Goal: Task Accomplishment & Management: Manage account settings

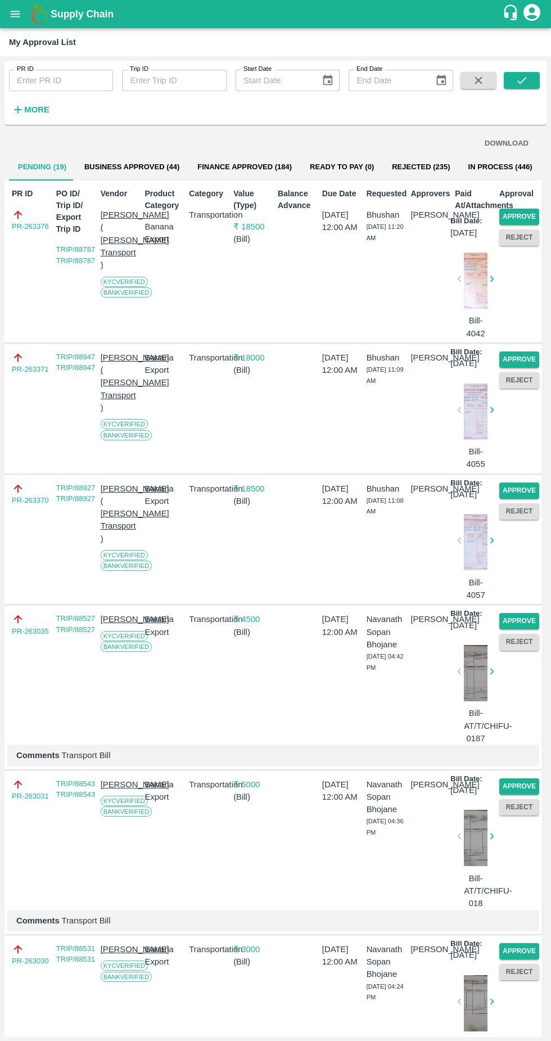
click at [505, 220] on button "Approve" at bounding box center [519, 217] width 40 height 16
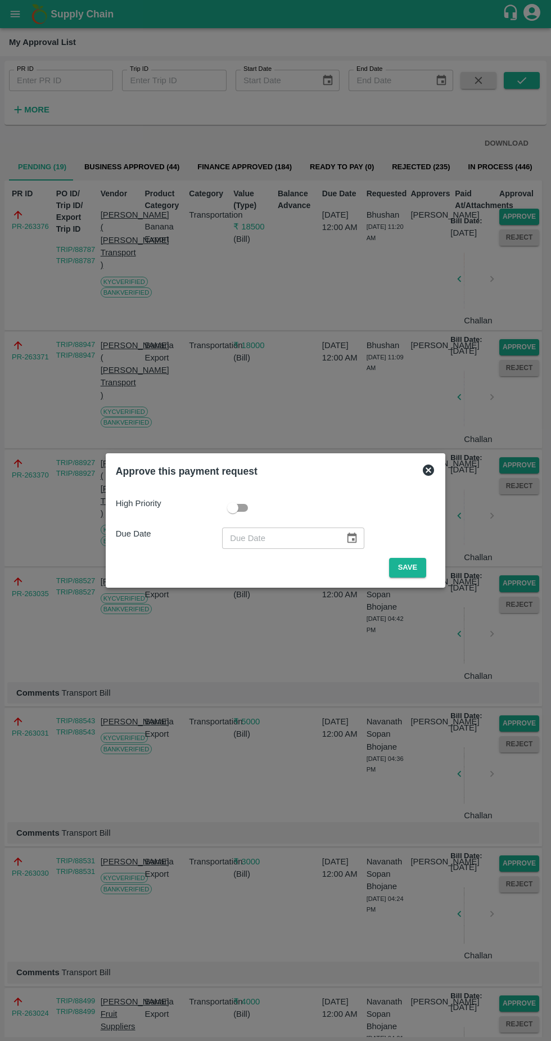
click at [417, 563] on button "Save" at bounding box center [407, 568] width 37 height 20
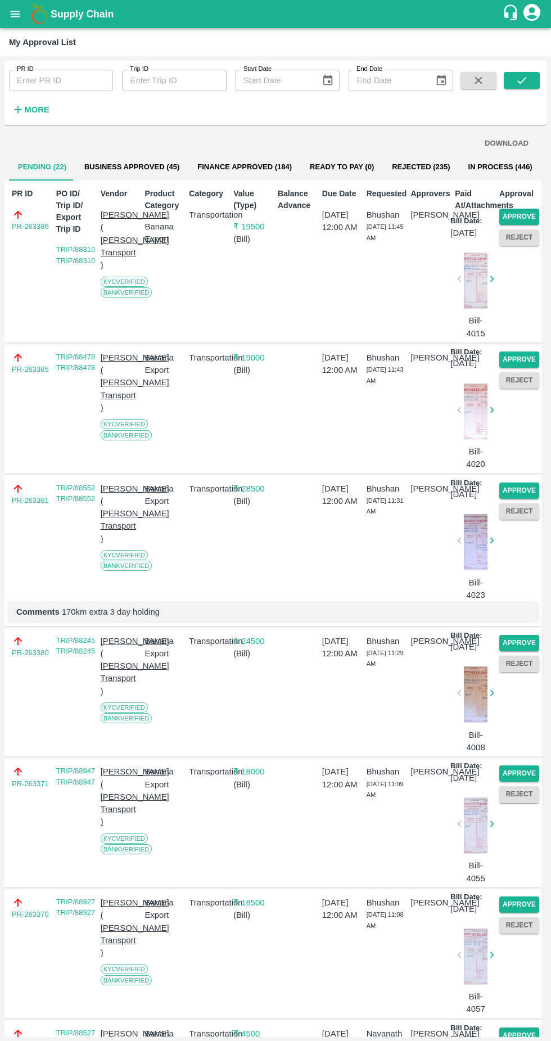
click at [536, 210] on button "Approve" at bounding box center [519, 217] width 40 height 16
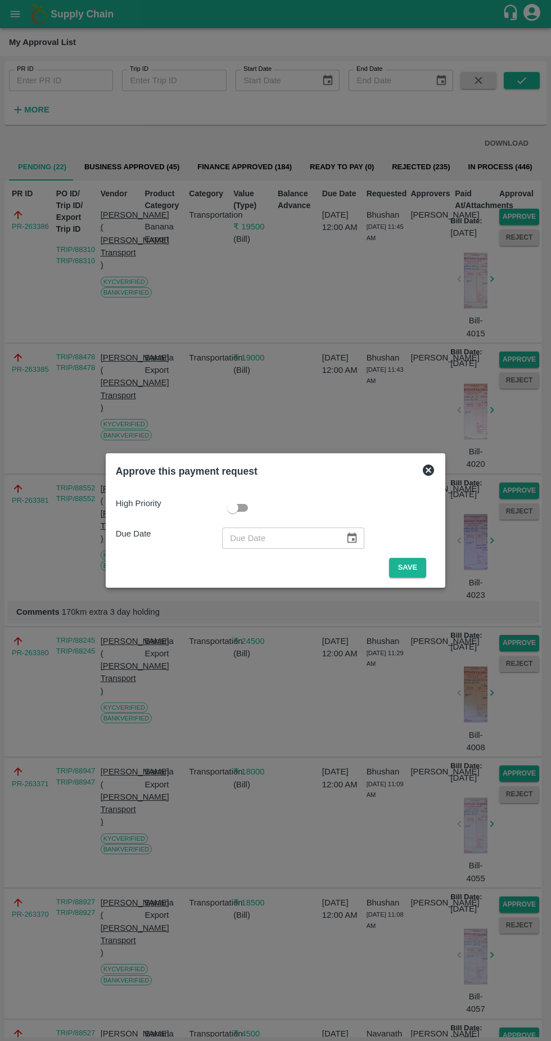
click at [407, 563] on button "Save" at bounding box center [407, 568] width 37 height 20
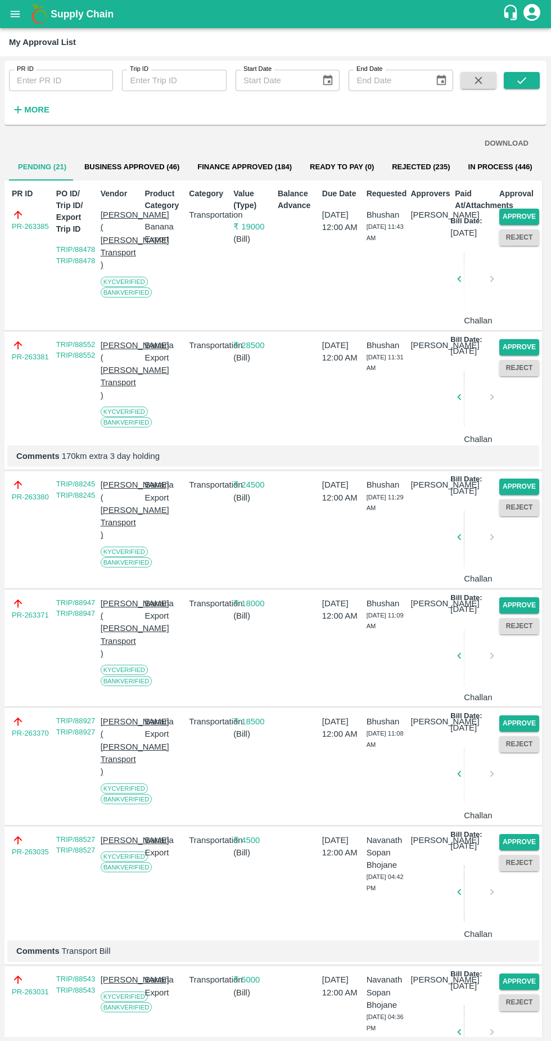
click at [520, 216] on button "Approve" at bounding box center [519, 217] width 40 height 16
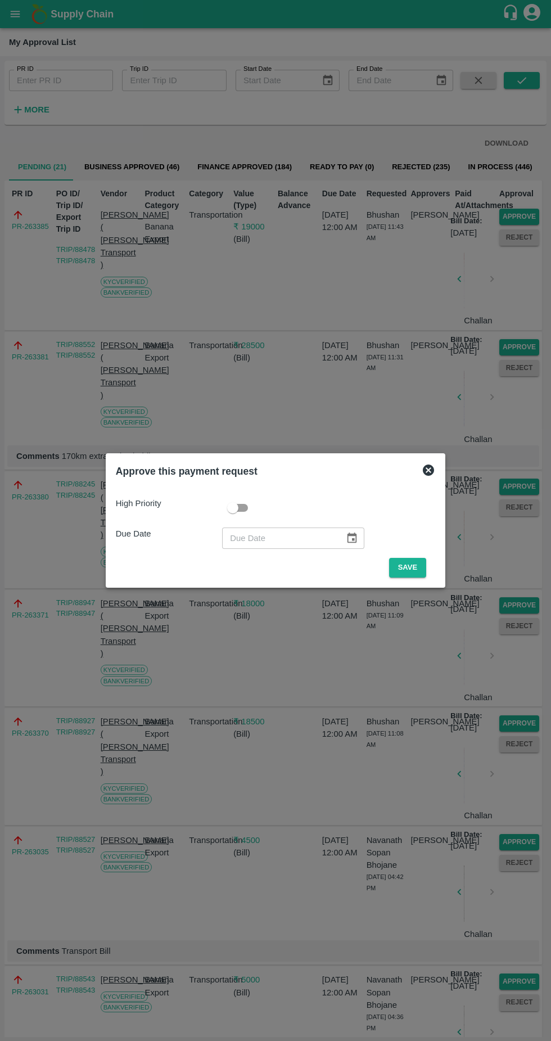
click at [405, 568] on button "Save" at bounding box center [407, 568] width 37 height 20
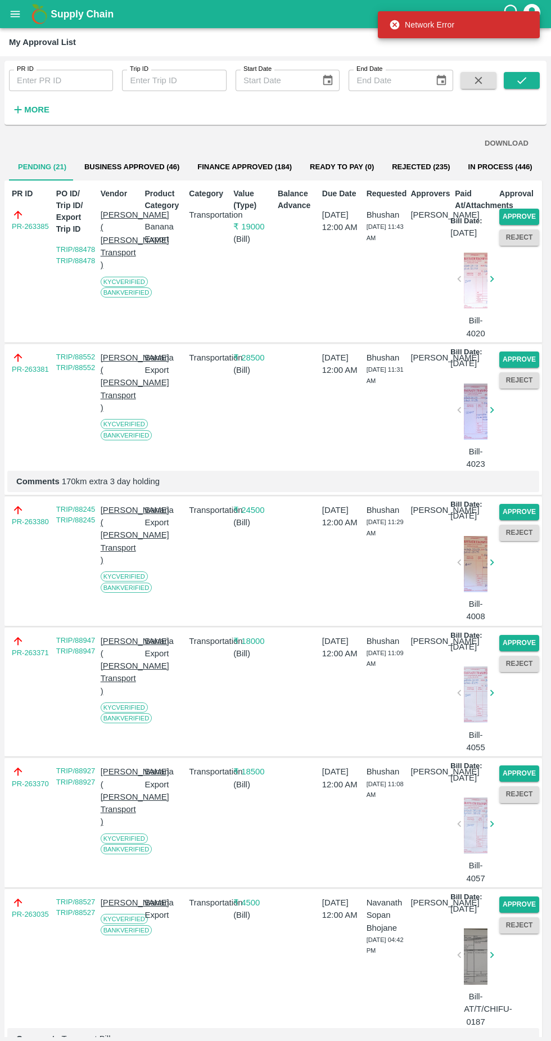
click at [524, 214] on button "Approve" at bounding box center [519, 217] width 40 height 16
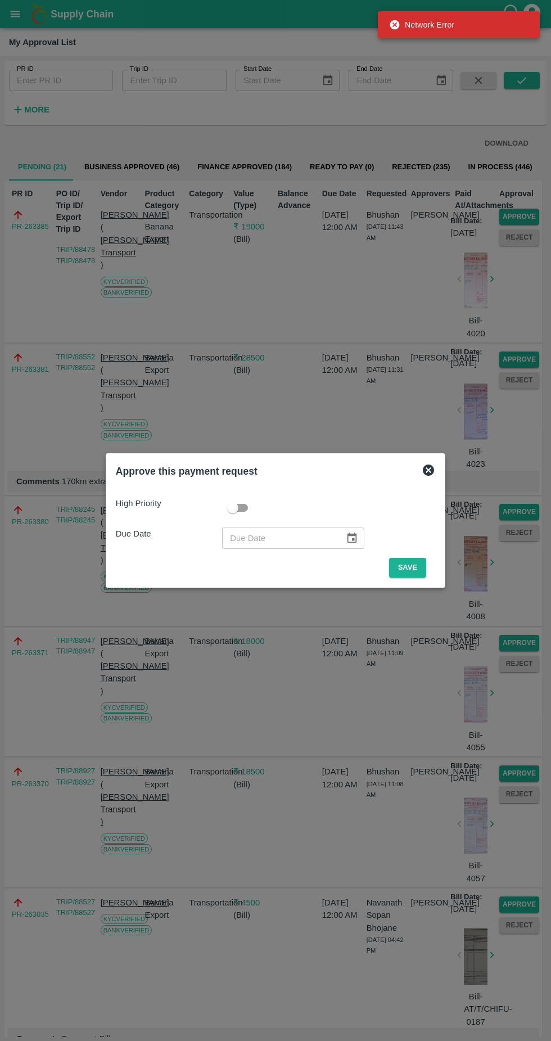
click at [412, 564] on button "Save" at bounding box center [407, 568] width 37 height 20
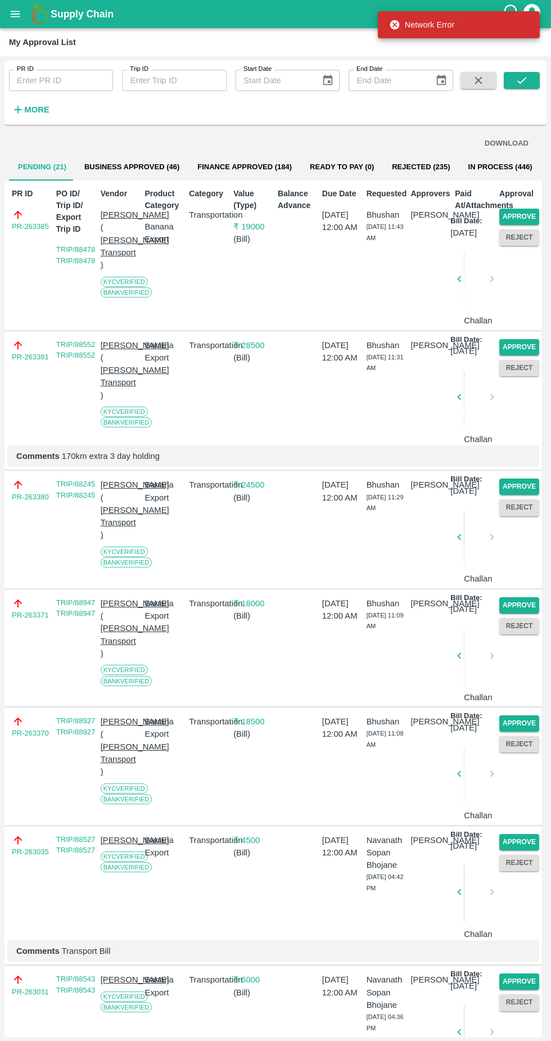
click at [523, 355] on button "Approve" at bounding box center [519, 347] width 40 height 16
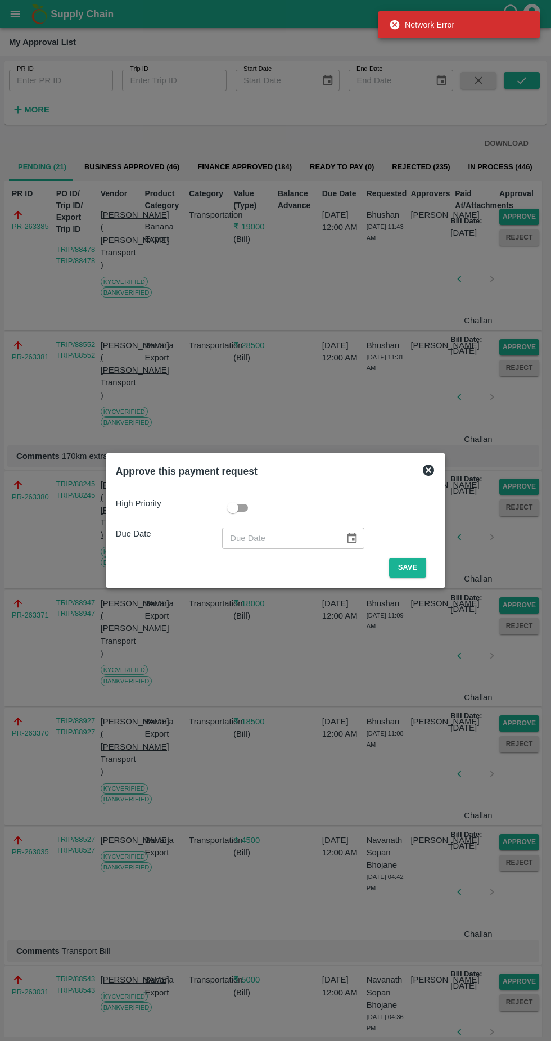
click at [410, 567] on button "Save" at bounding box center [407, 568] width 37 height 20
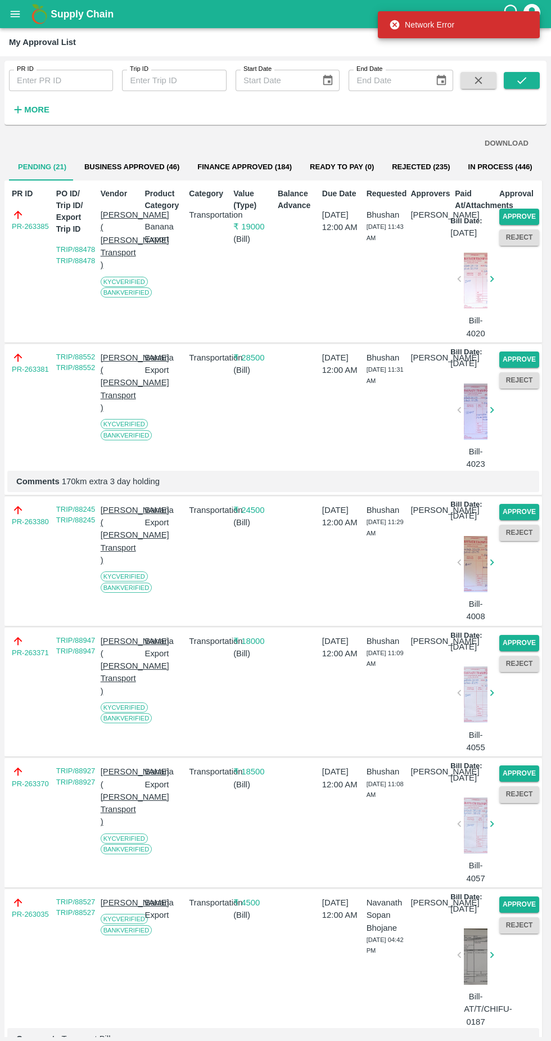
click at [514, 520] on button "Approve" at bounding box center [519, 512] width 40 height 16
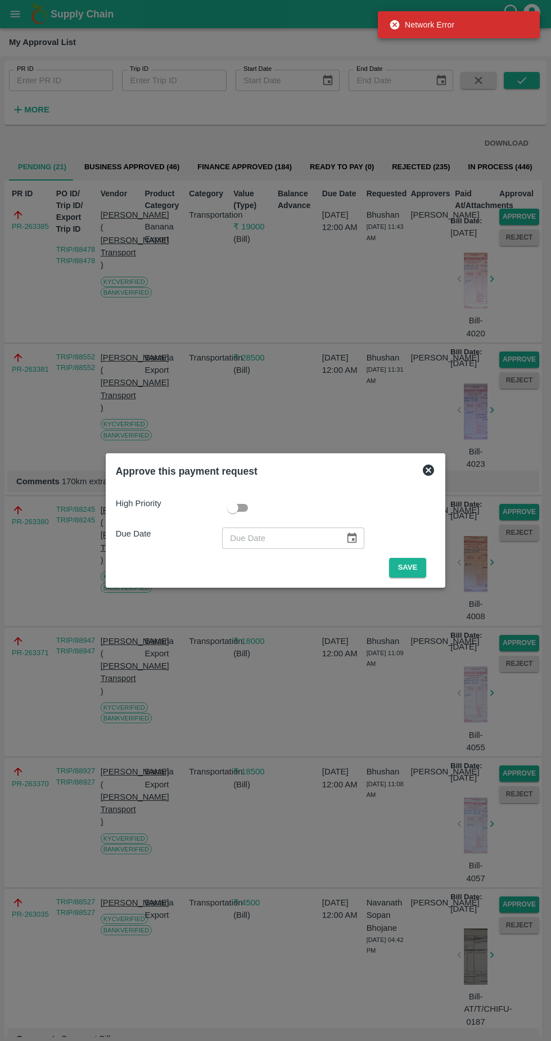
click at [409, 567] on button "Save" at bounding box center [407, 568] width 37 height 20
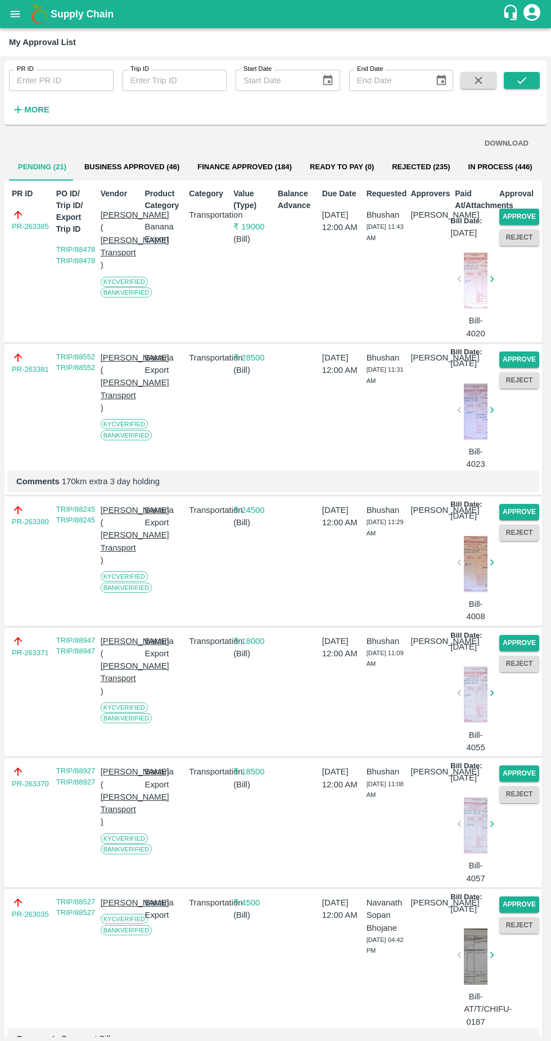
click at [517, 366] on button "Approve" at bounding box center [519, 359] width 40 height 16
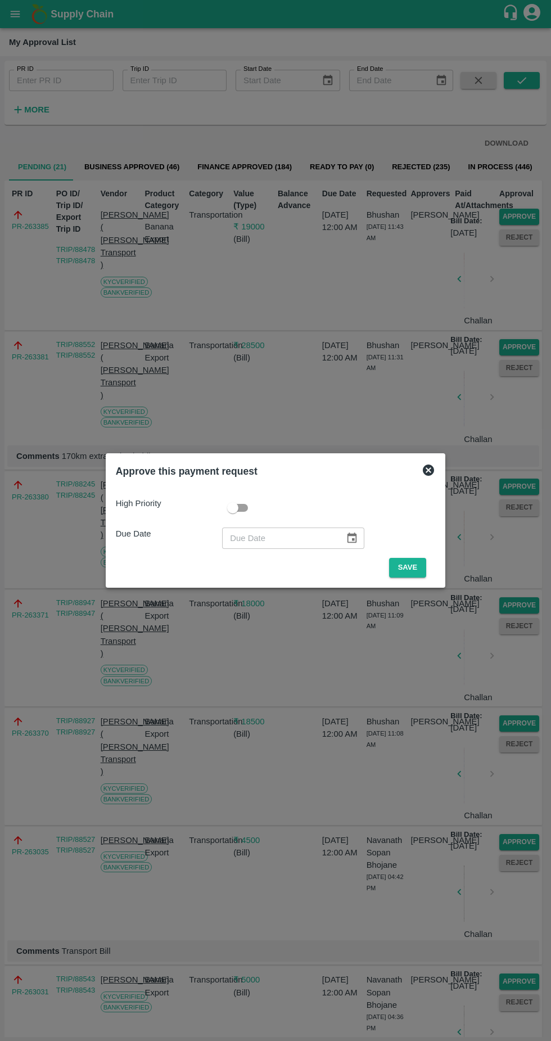
click at [410, 567] on button "Save" at bounding box center [407, 568] width 37 height 20
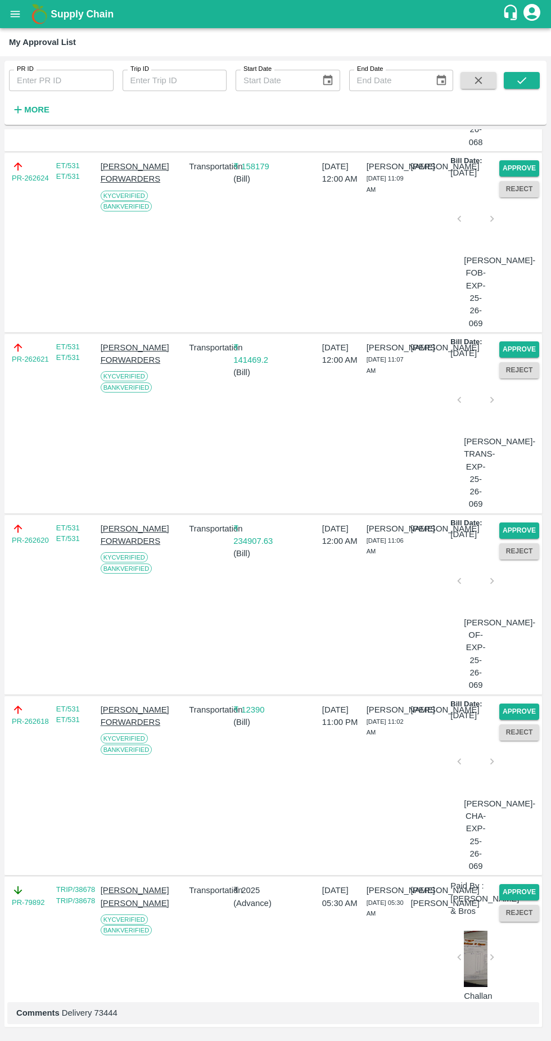
scroll to position [2664, 0]
click at [248, 341] on p "₹ 141469.2" at bounding box center [253, 353] width 40 height 25
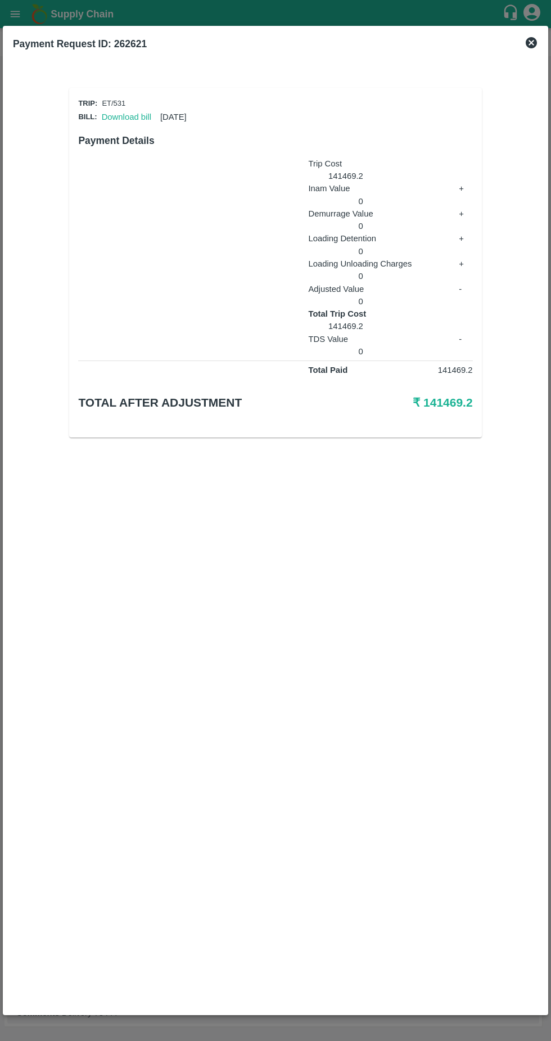
click at [113, 116] on link "Download bill" at bounding box center [126, 116] width 49 height 9
click at [549, 26] on div at bounding box center [275, 520] width 551 height 1041
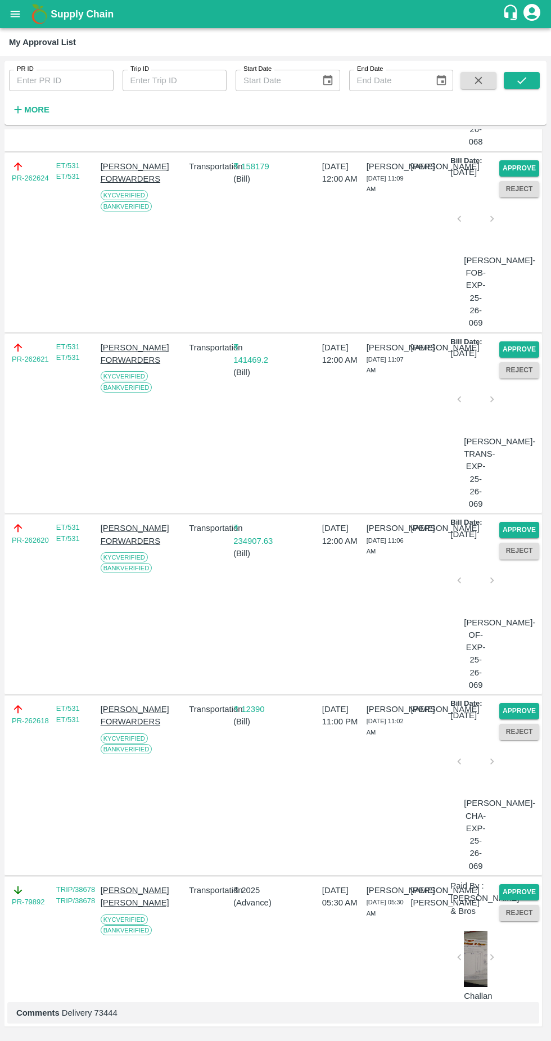
scroll to position [2451, 0]
click at [525, 341] on button "Approve" at bounding box center [519, 349] width 40 height 16
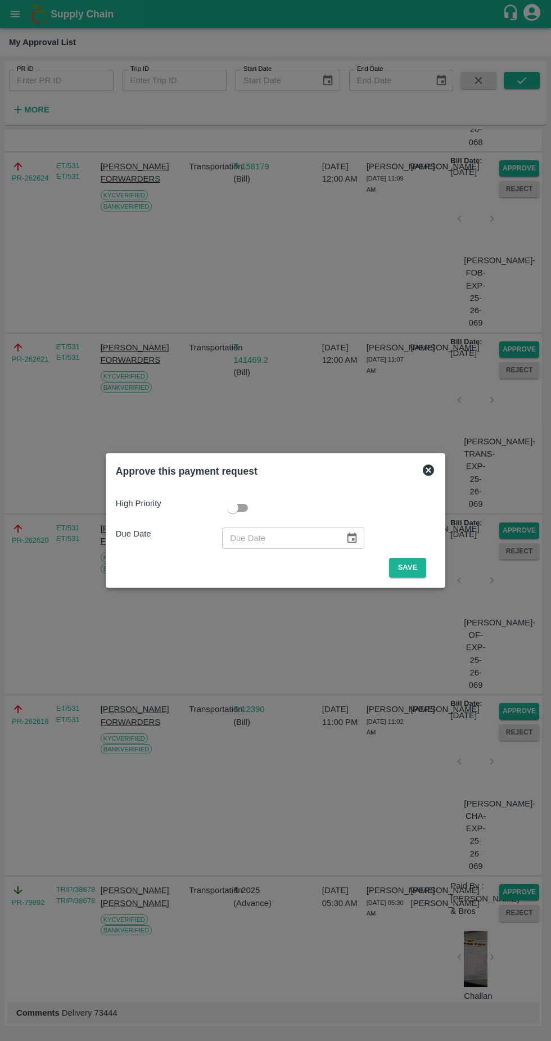
click at [405, 565] on button "Save" at bounding box center [407, 568] width 37 height 20
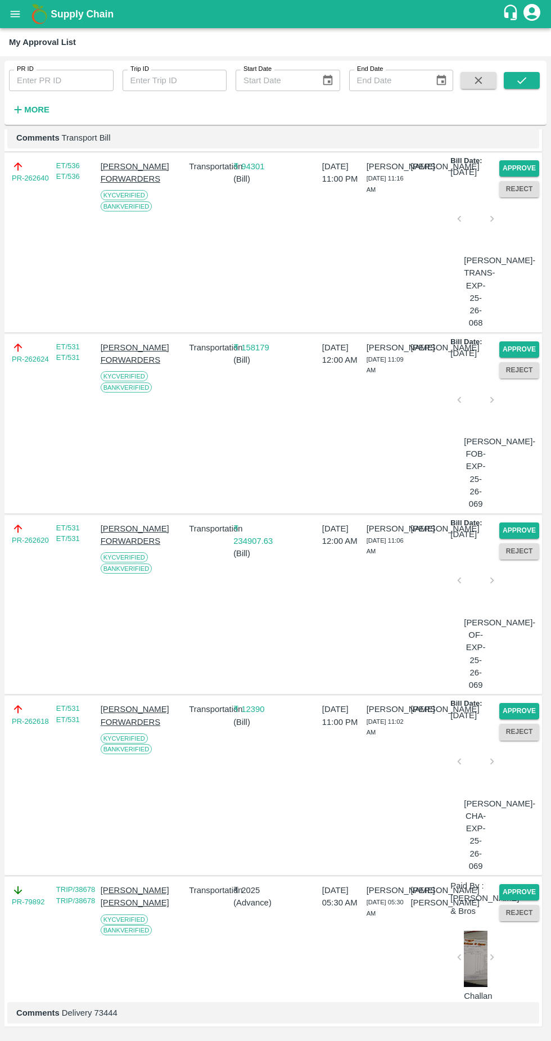
scroll to position [2245, 0]
click at [269, 522] on p "₹ 234907.63" at bounding box center [253, 534] width 40 height 25
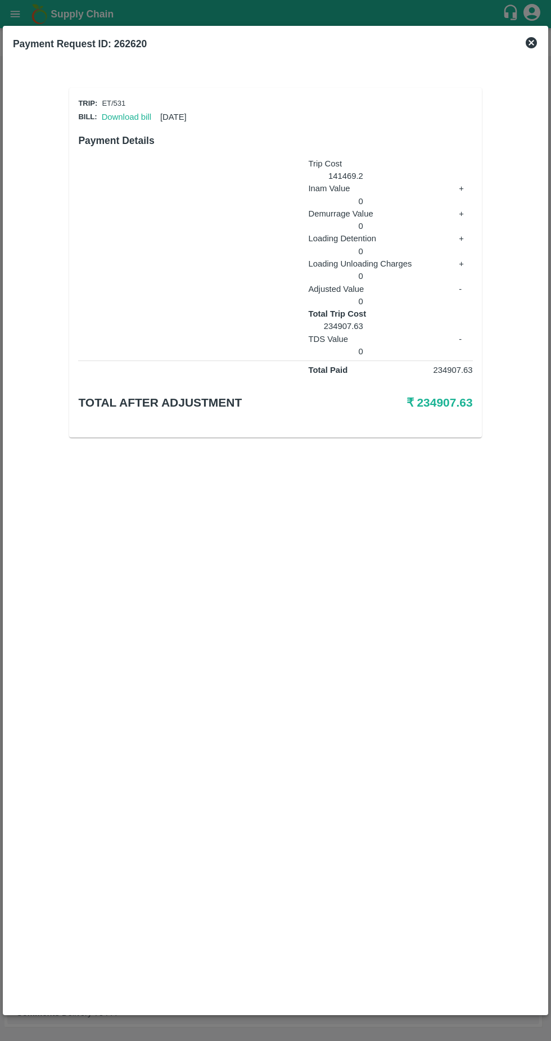
scroll to position [2458, 0]
click at [124, 112] on link "Download bill" at bounding box center [126, 116] width 49 height 9
click at [530, 42] on icon at bounding box center [531, 42] width 13 height 13
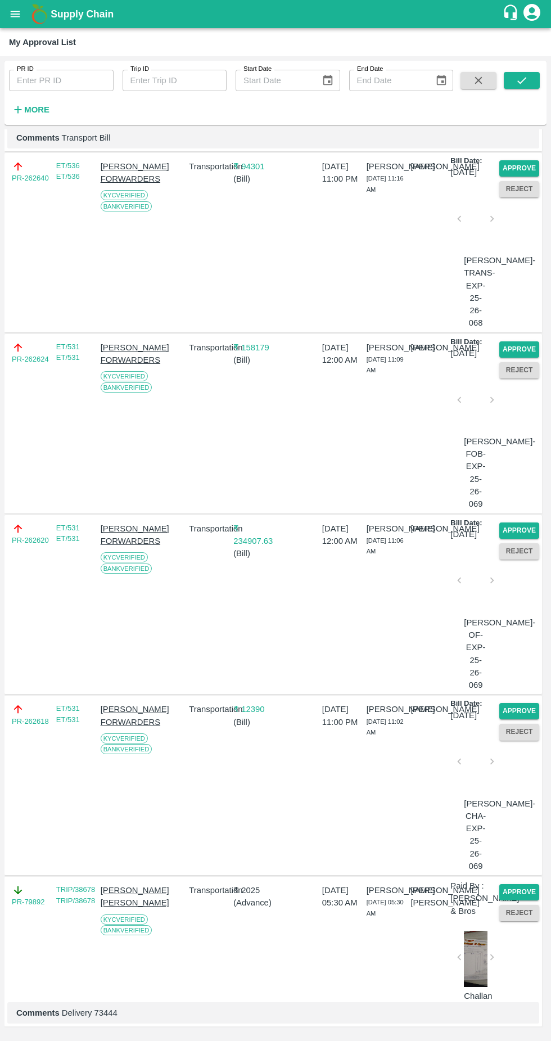
scroll to position [2245, 0]
click at [534, 522] on button "Approve" at bounding box center [519, 530] width 40 height 16
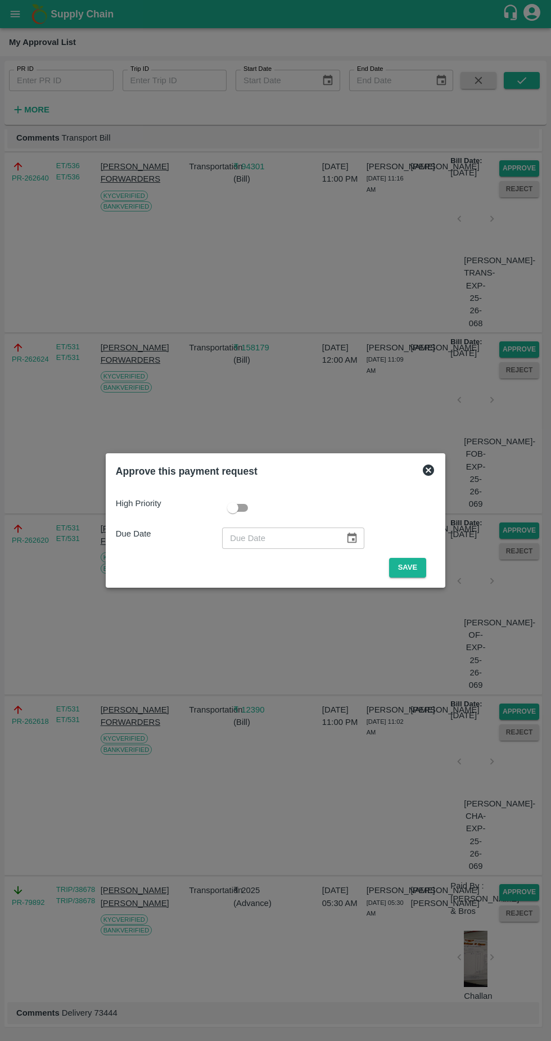
click at [410, 567] on button "Save" at bounding box center [407, 568] width 37 height 20
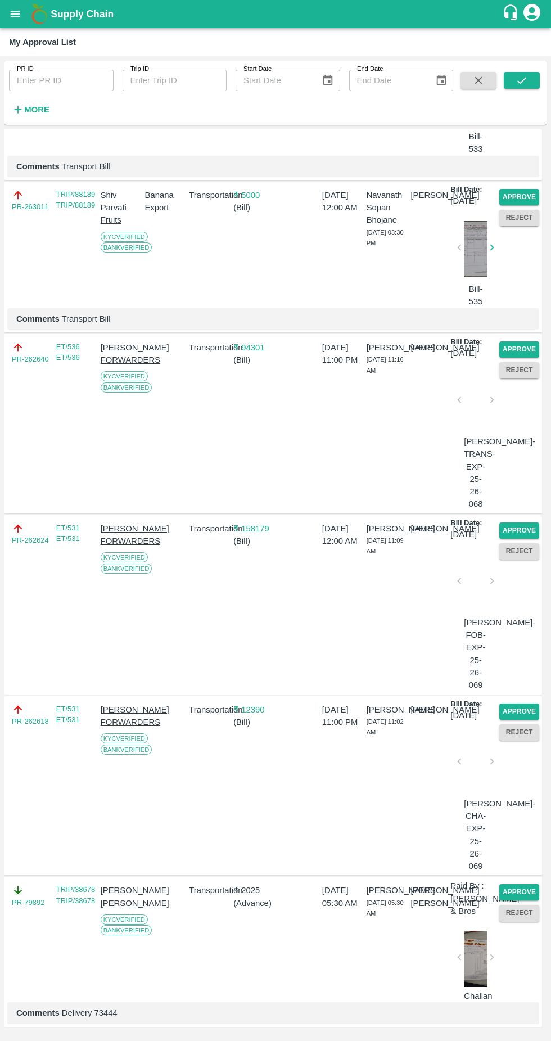
scroll to position [2039, 0]
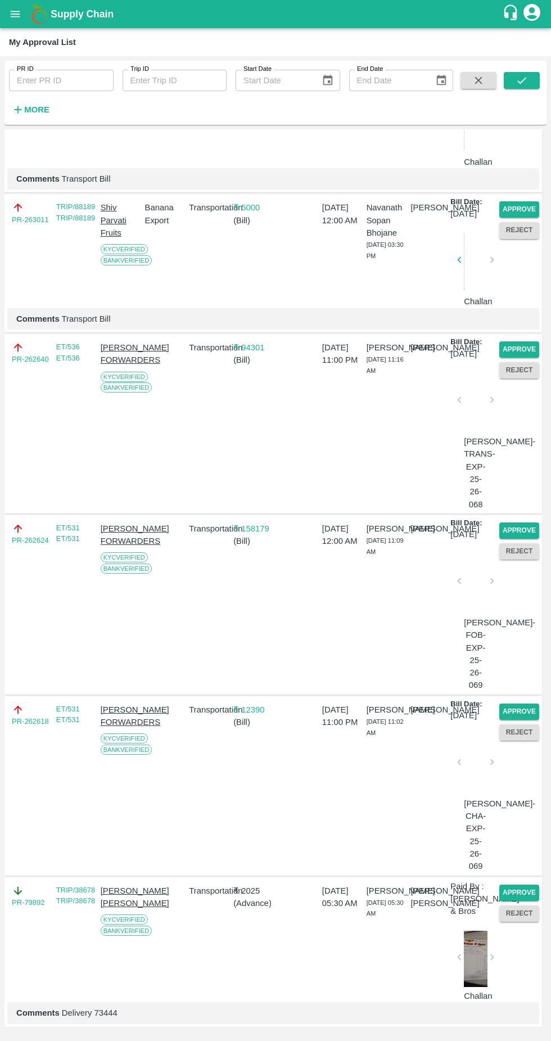
click at [266, 703] on p "₹ 12390" at bounding box center [253, 709] width 40 height 12
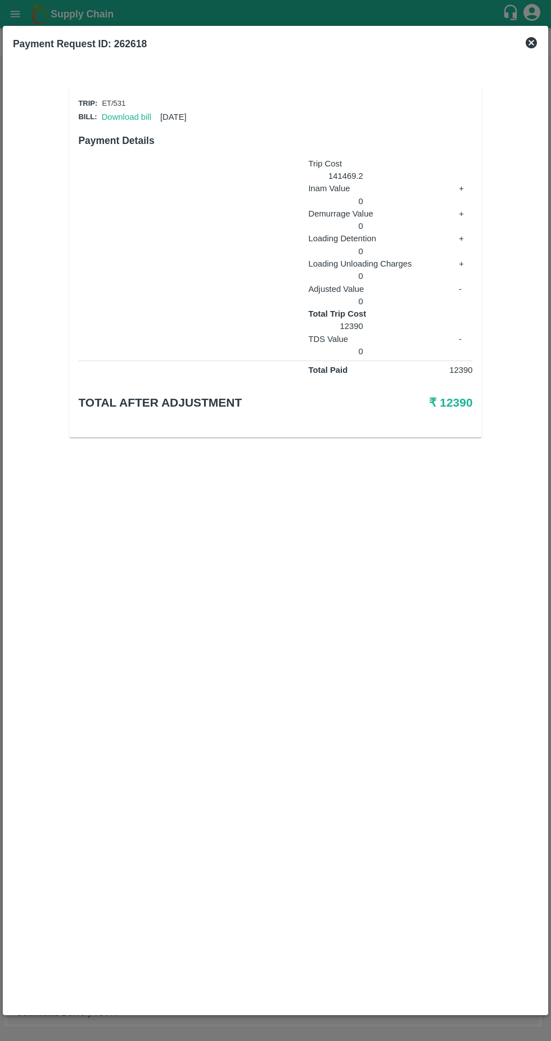
click at [251, 667] on div "Trip: ET/531 Bill: Download bill [DATE] Payment Details Trip Cost 141469.2 Inam…" at bounding box center [275, 539] width 525 height 930
click at [128, 113] on link "Download bill" at bounding box center [126, 116] width 49 height 9
click at [531, 43] on icon at bounding box center [531, 42] width 13 height 13
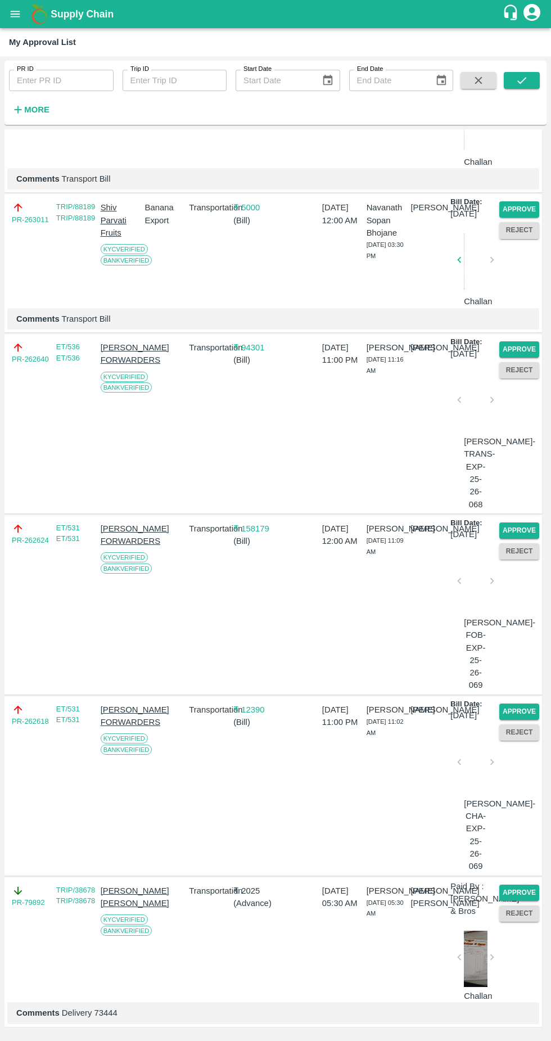
scroll to position [2252, 0]
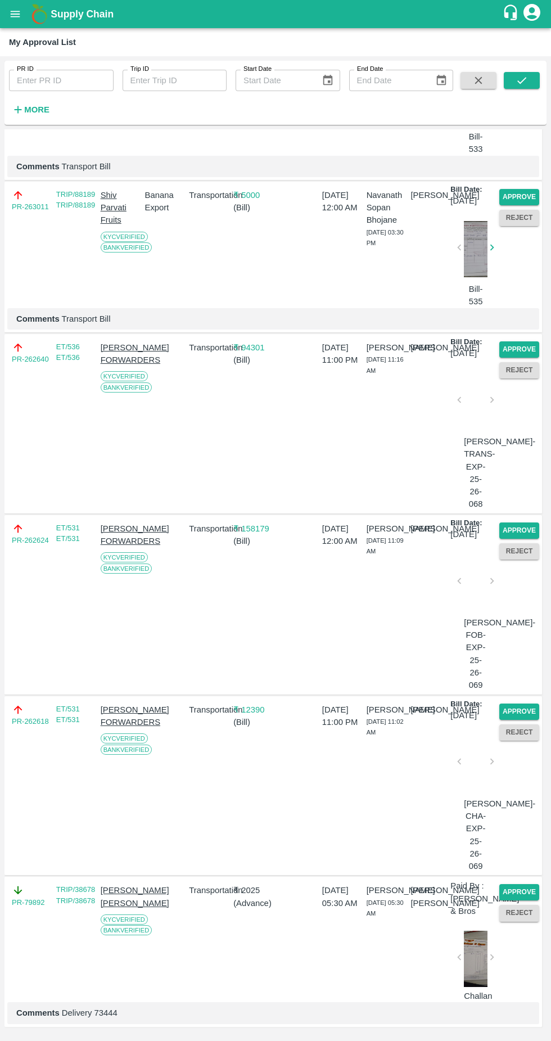
click at [527, 699] on div "Approve" at bounding box center [517, 709] width 44 height 21
click at [523, 703] on button "Approve" at bounding box center [519, 711] width 40 height 16
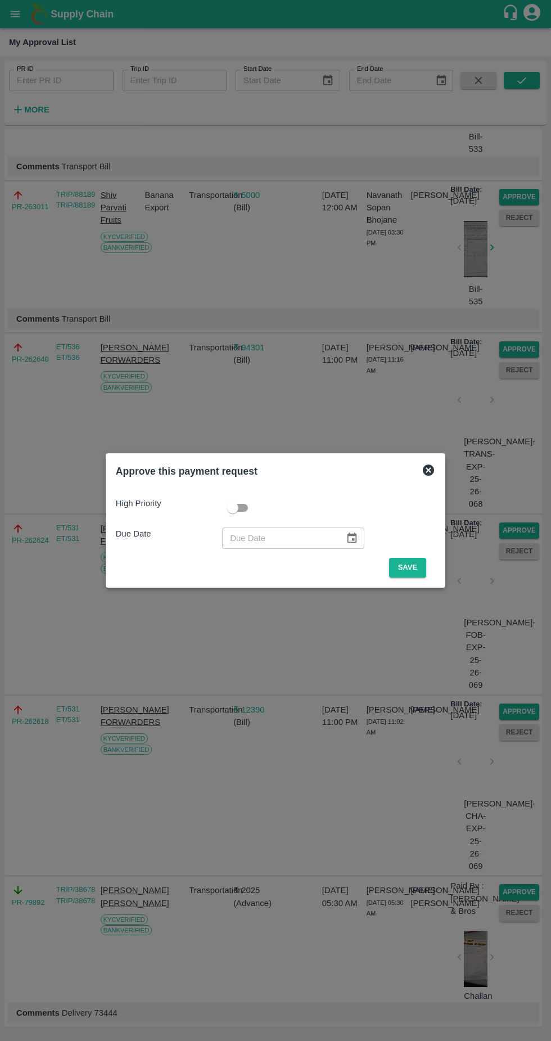
scroll to position [2039, 0]
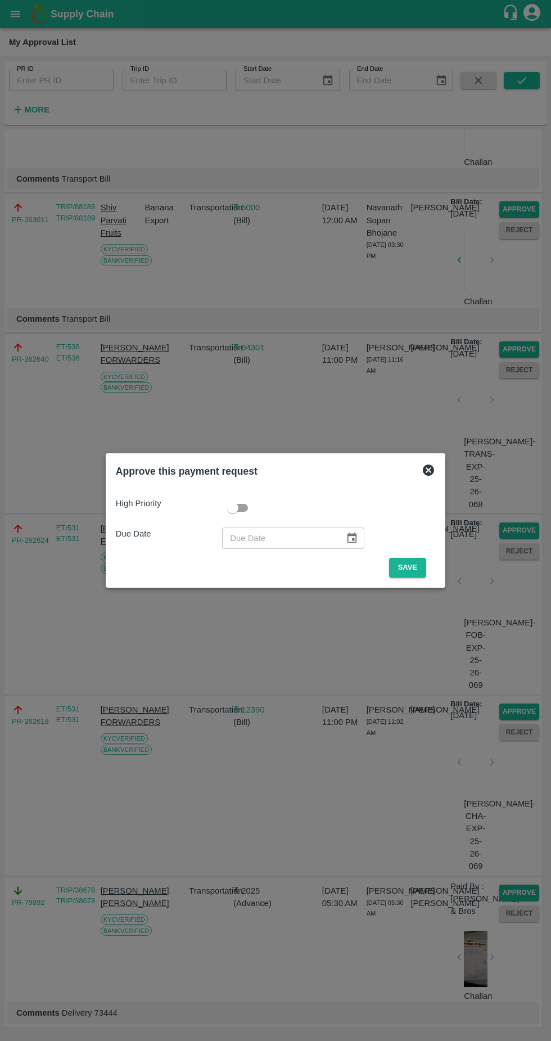
click at [416, 593] on div at bounding box center [275, 520] width 551 height 1041
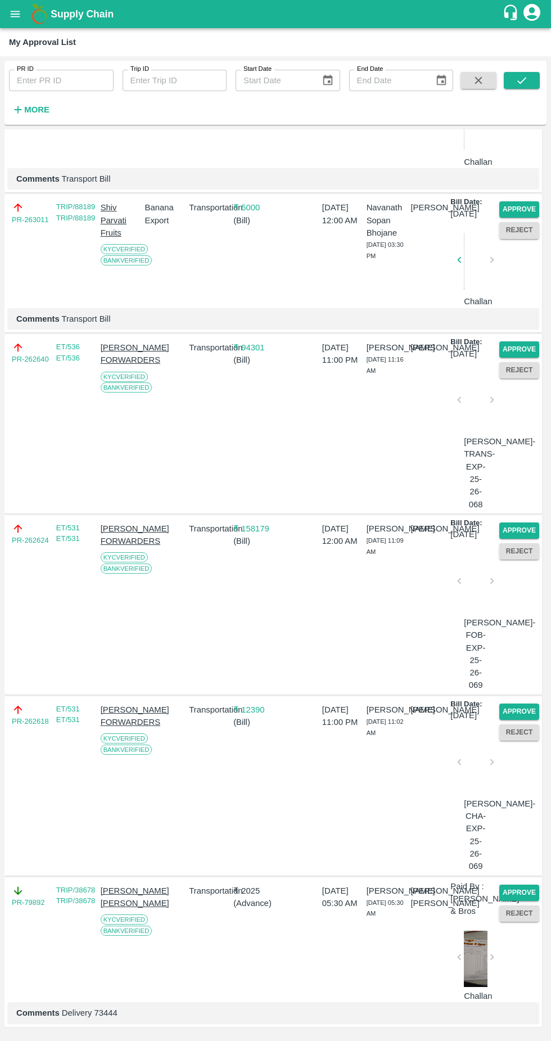
click at [414, 575] on div "[PERSON_NAME]" at bounding box center [428, 605] width 44 height 174
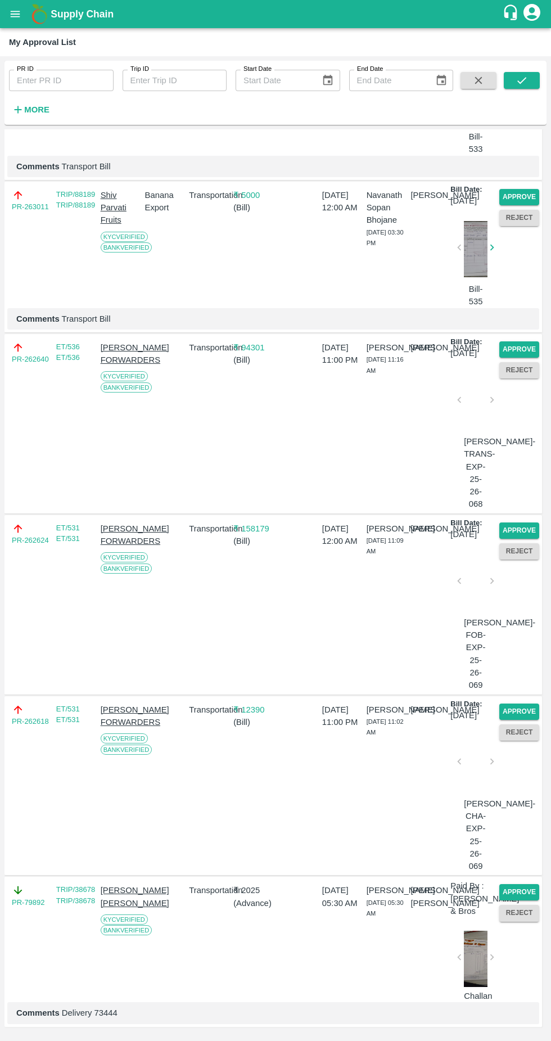
click at [515, 703] on button "Approve" at bounding box center [519, 711] width 40 height 16
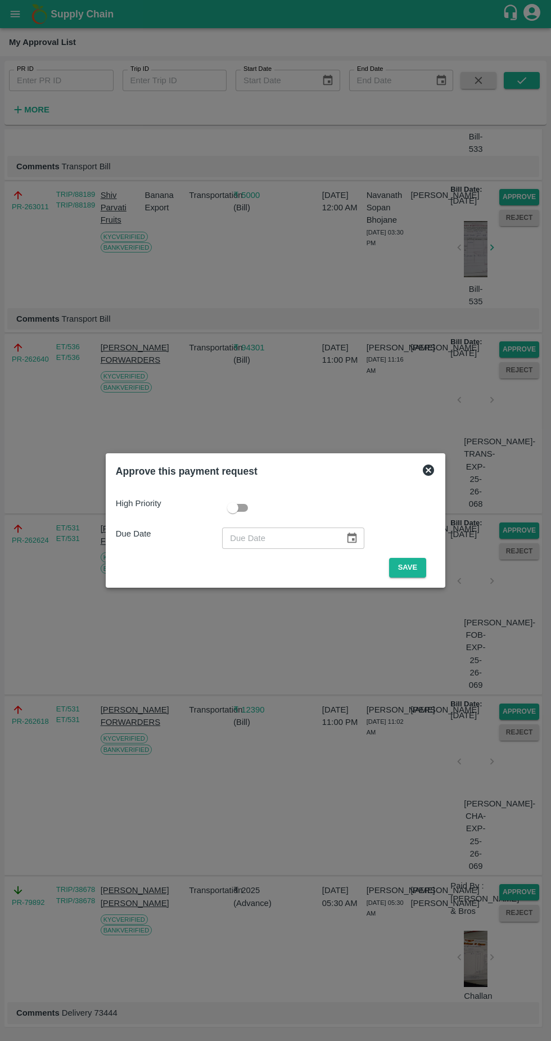
click at [410, 567] on button "Save" at bounding box center [407, 568] width 37 height 20
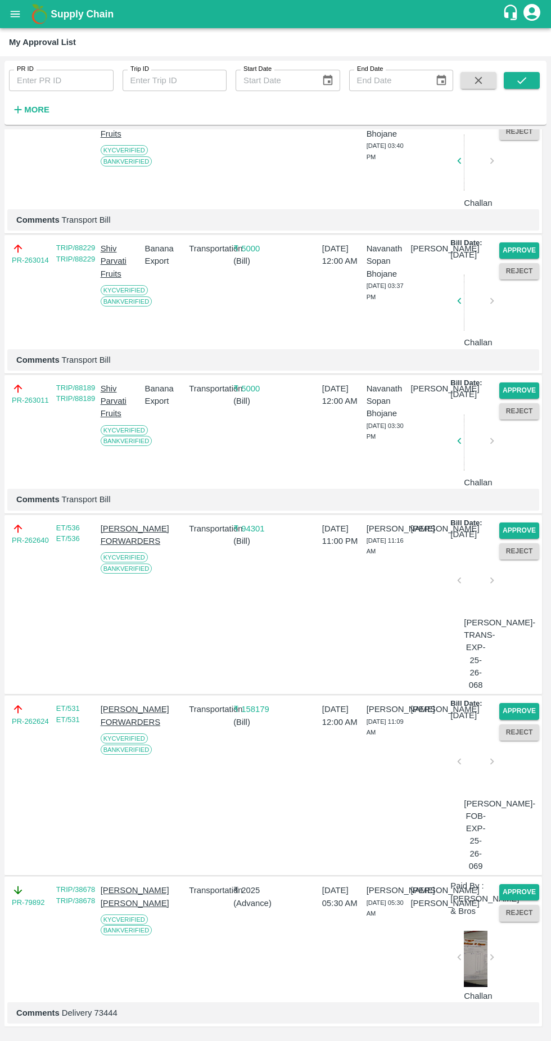
scroll to position [2021, 0]
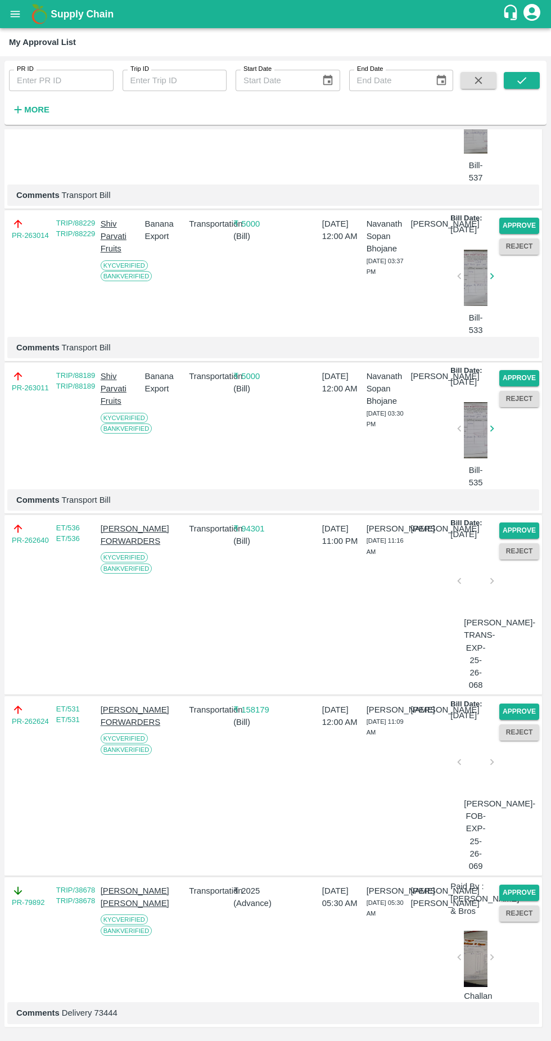
click at [249, 703] on p "₹ 158179" at bounding box center [253, 709] width 40 height 12
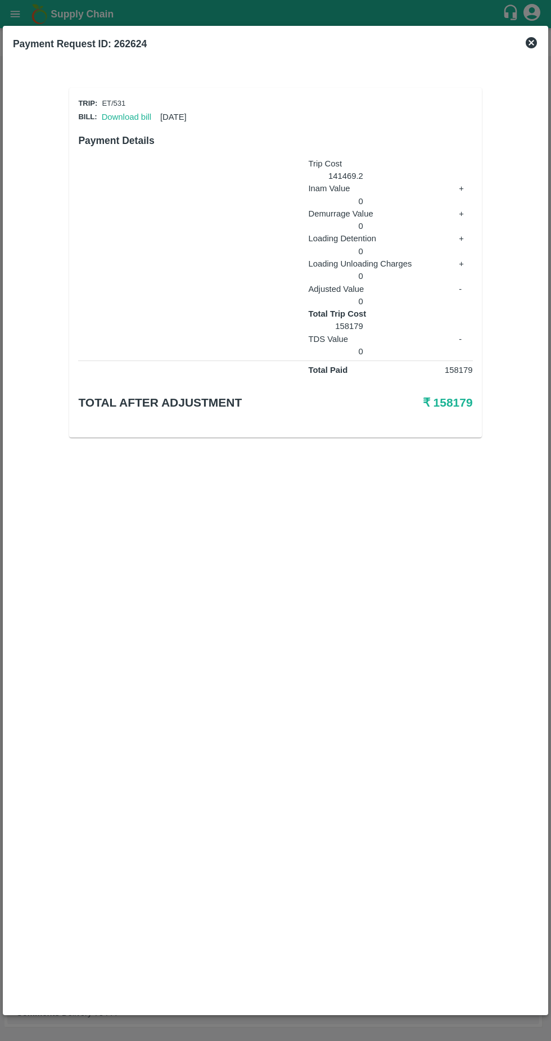
click at [130, 112] on link "Download bill" at bounding box center [126, 116] width 49 height 9
click at [531, 43] on icon at bounding box center [531, 42] width 13 height 13
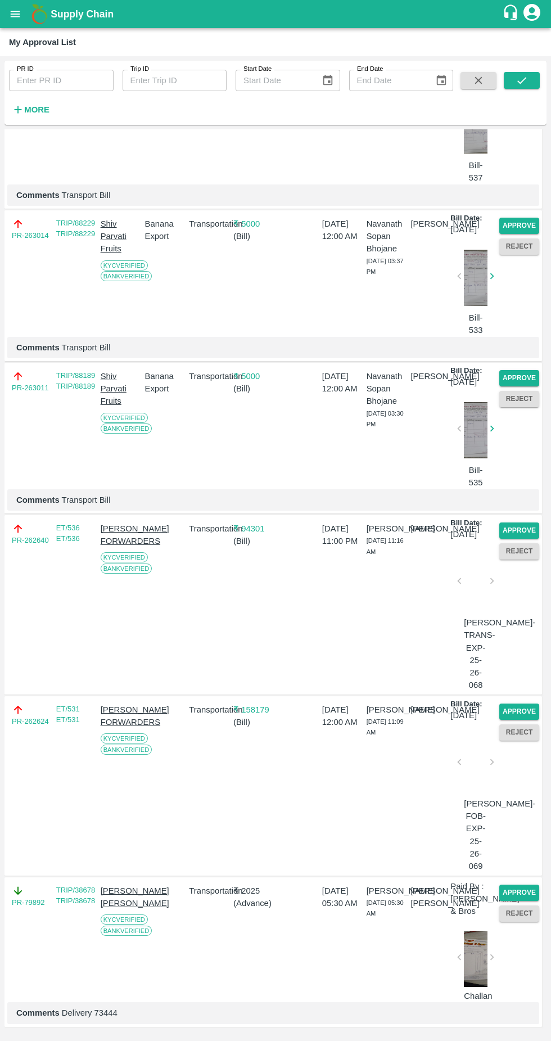
scroll to position [1832, 0]
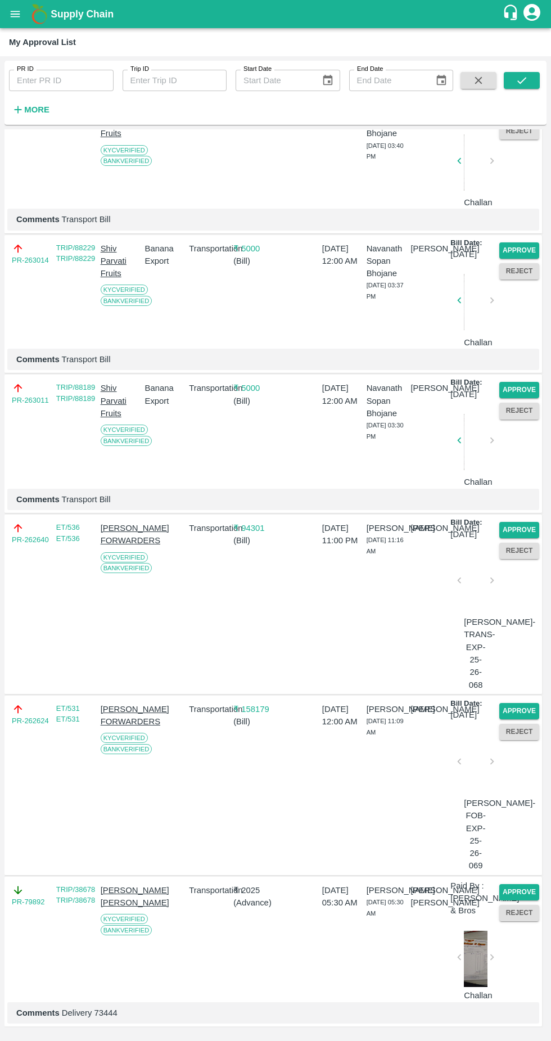
click at [520, 703] on button "Approve" at bounding box center [519, 711] width 40 height 16
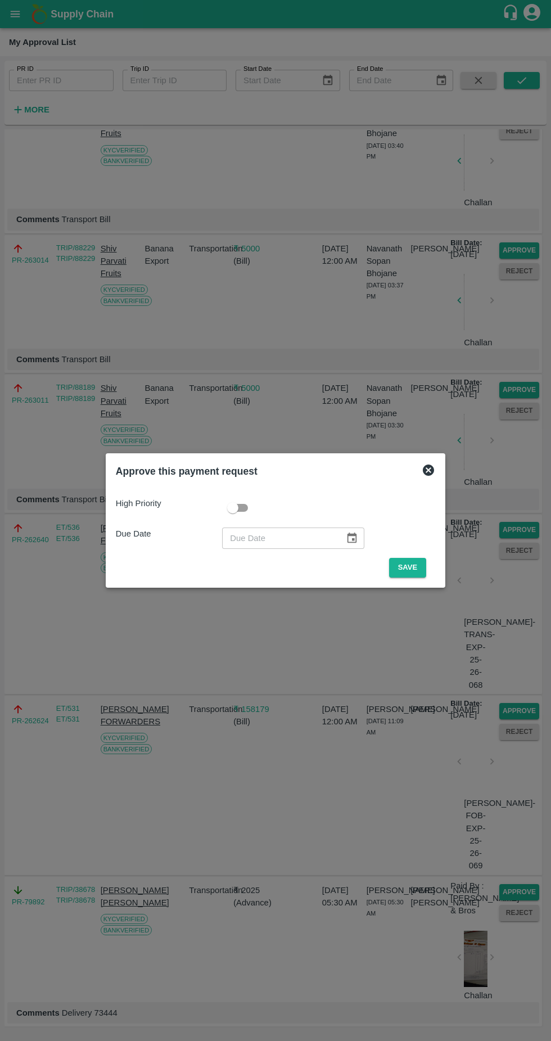
click at [407, 576] on button "Save" at bounding box center [407, 568] width 37 height 20
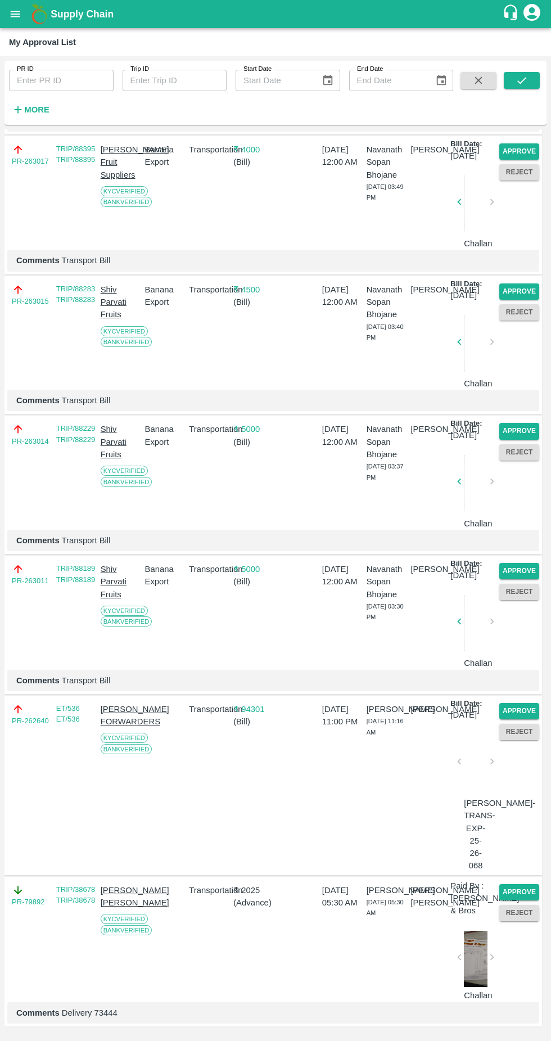
scroll to position [1790, 0]
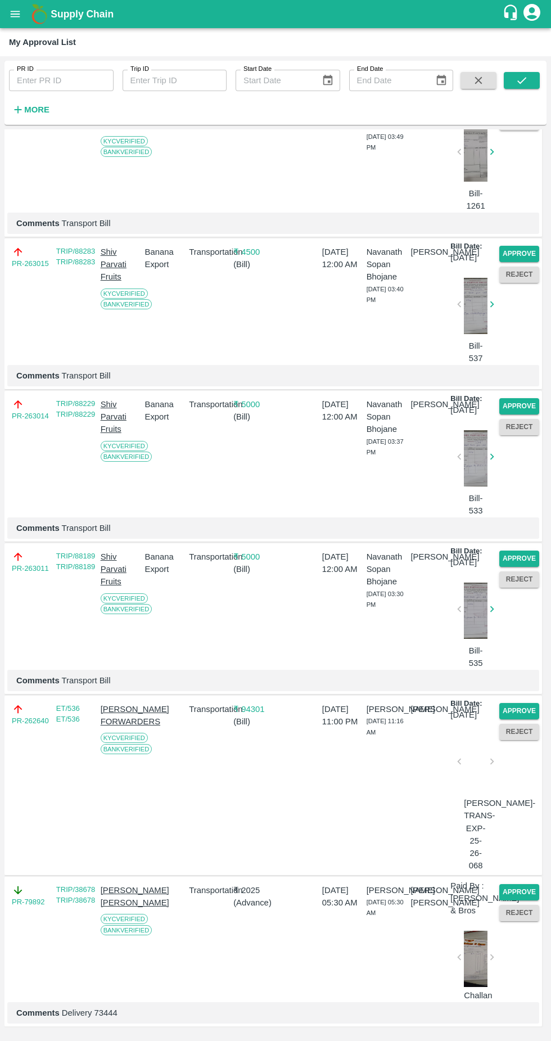
click at [526, 666] on div "Approve Reject" at bounding box center [517, 608] width 44 height 124
click at [528, 717] on button "Approve" at bounding box center [519, 711] width 40 height 16
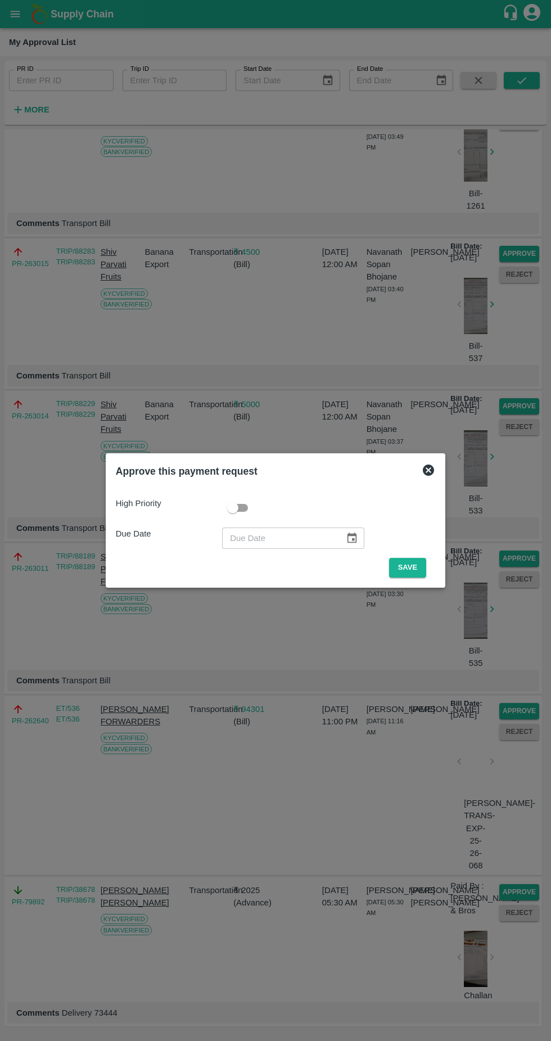
click at [407, 563] on button "Save" at bounding box center [407, 568] width 37 height 20
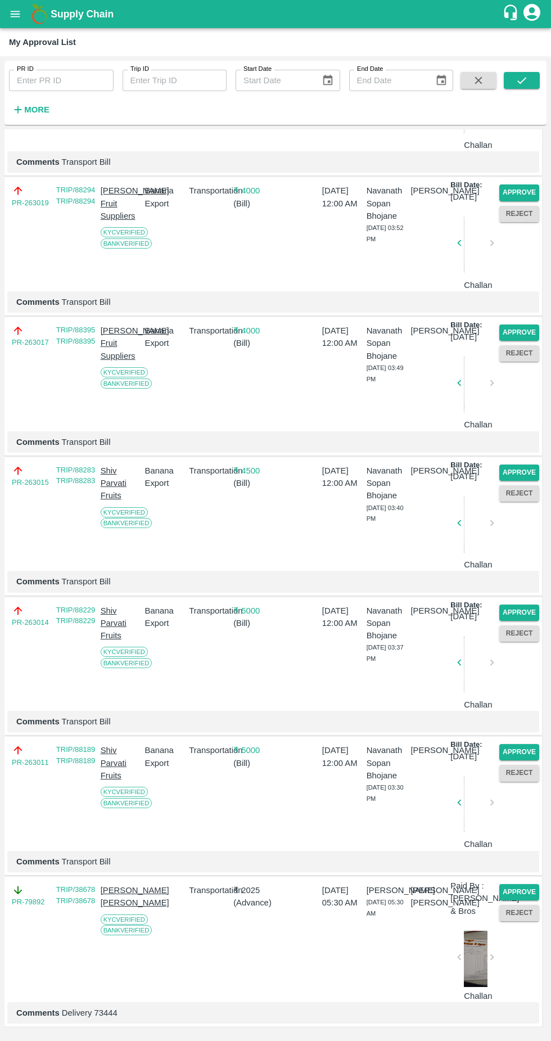
scroll to position [1421, 0]
